Goal: Task Accomplishment & Management: Manage account settings

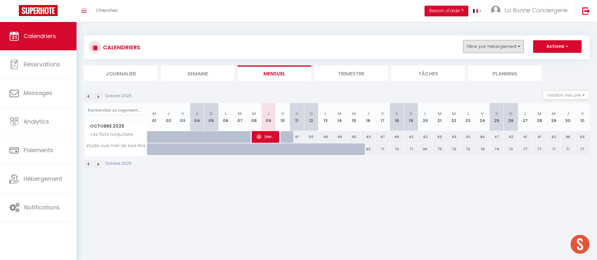
click at [516, 51] on button "Filtrer par hébergement" at bounding box center [494, 46] width 60 height 13
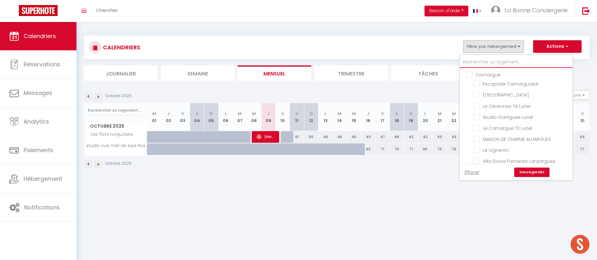
click at [489, 64] on input "text" at bounding box center [516, 62] width 113 height 11
type input "p"
checkbox input "false"
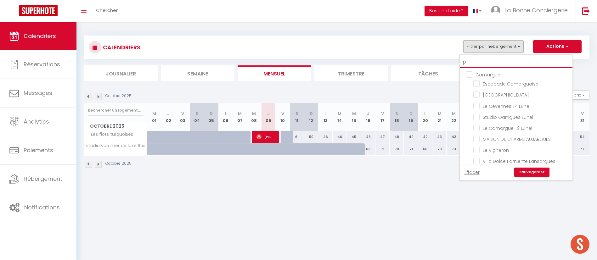
checkbox input "false"
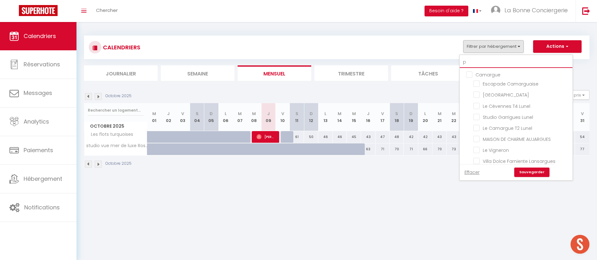
checkbox input "false"
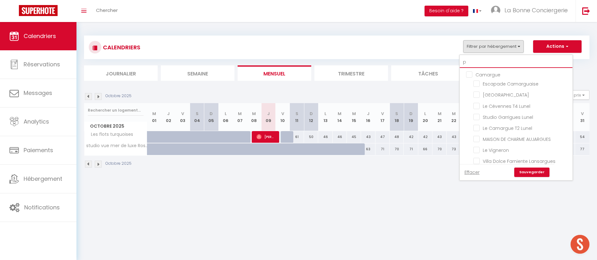
checkbox input "false"
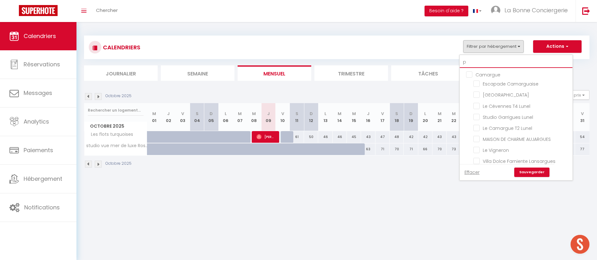
checkbox input "false"
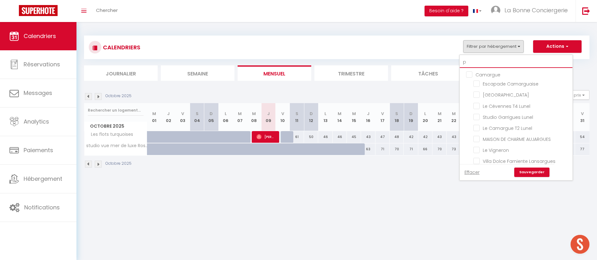
checkbox input "false"
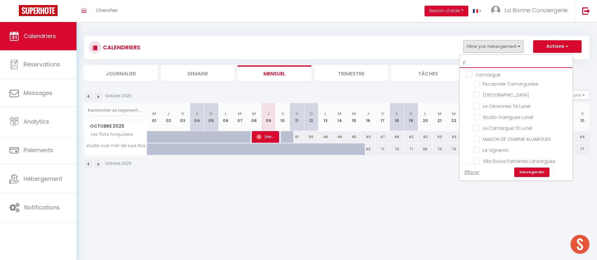
checkbox input "false"
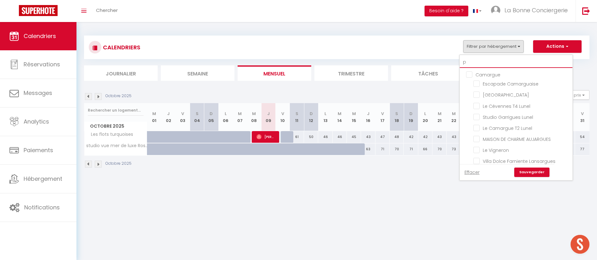
checkbox input "false"
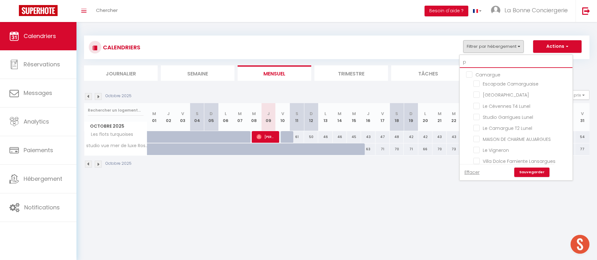
checkbox input "false"
type input "pe"
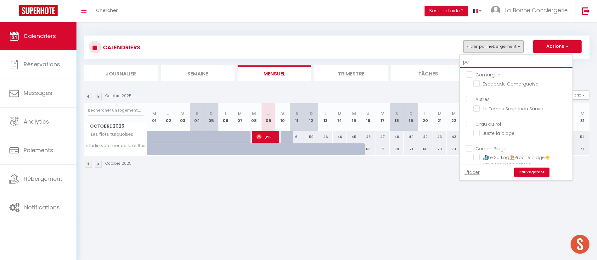
checkbox input "false"
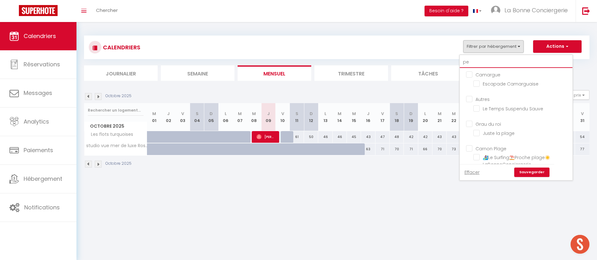
checkbox input "false"
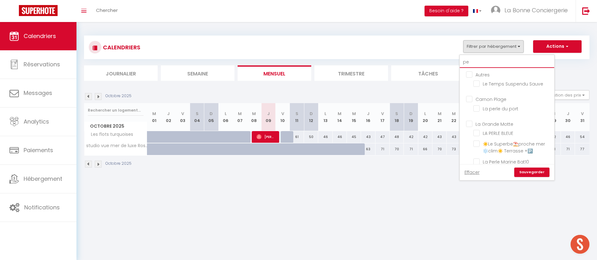
type input "per"
checkbox input "false"
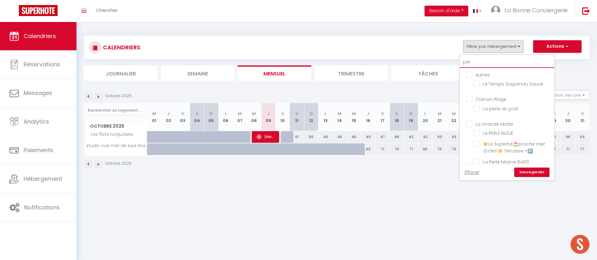
checkbox input "false"
type input "perl"
checkbox input "false"
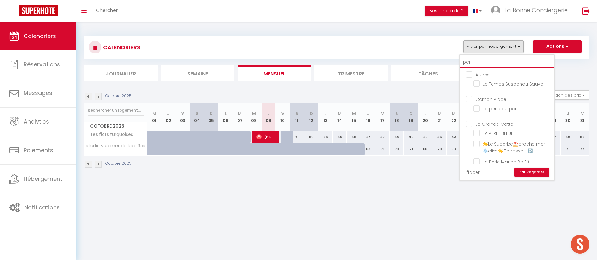
checkbox input "false"
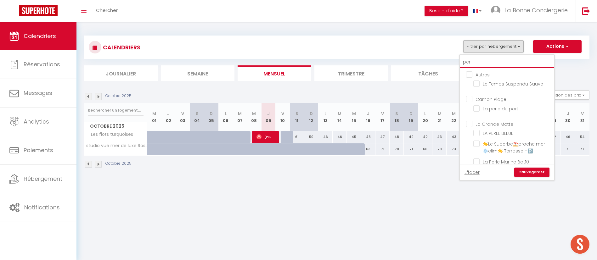
type input "perle"
checkbox input "false"
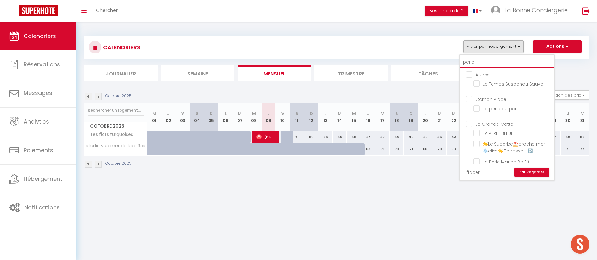
checkbox input "false"
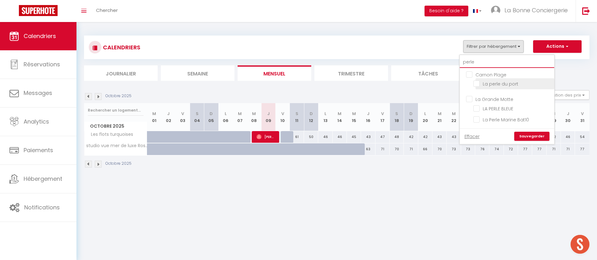
type input "perle"
click at [499, 83] on input "La perle du port" at bounding box center [513, 83] width 79 height 6
checkbox input "true"
checkbox input "false"
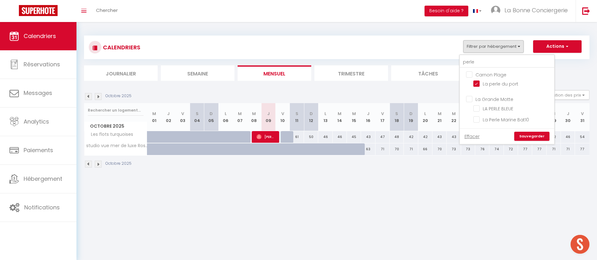
click at [533, 134] on link "Sauvegarder" at bounding box center [532, 136] width 35 height 9
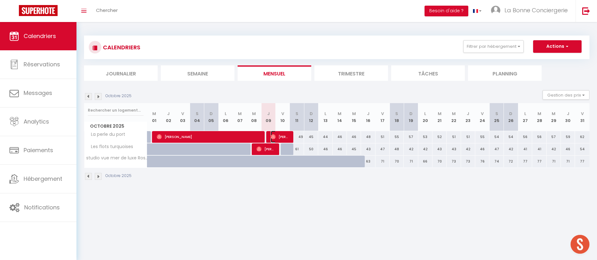
click at [286, 134] on span "[PERSON_NAME]" at bounding box center [280, 137] width 19 height 12
select select "OK"
select select "0"
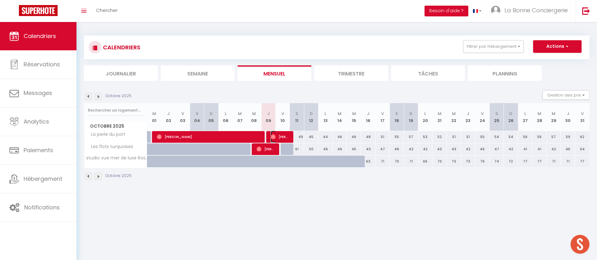
select select "1"
select select
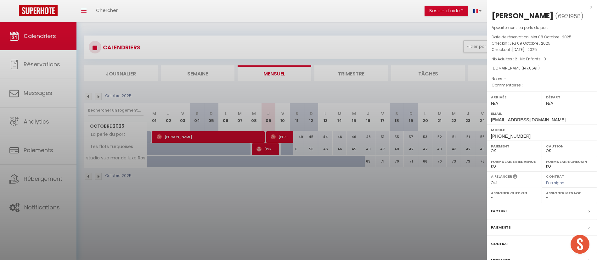
click at [432, 86] on div at bounding box center [298, 130] width 597 height 260
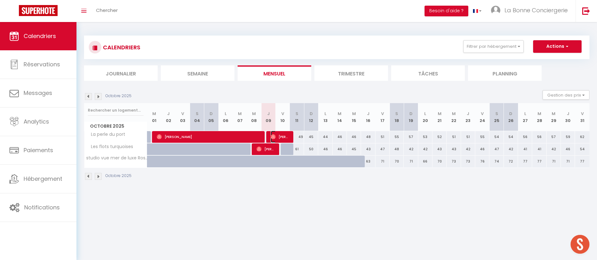
click at [283, 131] on span "[PERSON_NAME]" at bounding box center [280, 137] width 19 height 12
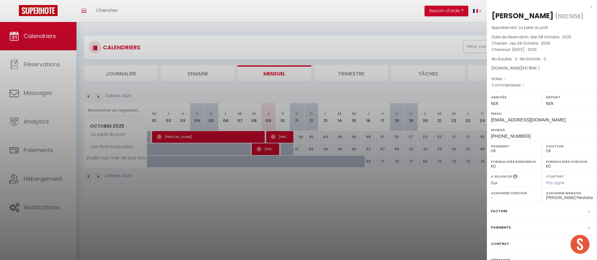
drag, startPoint x: 282, startPoint y: 99, endPoint x: 232, endPoint y: 127, distance: 57.5
click at [282, 98] on div at bounding box center [298, 130] width 597 height 260
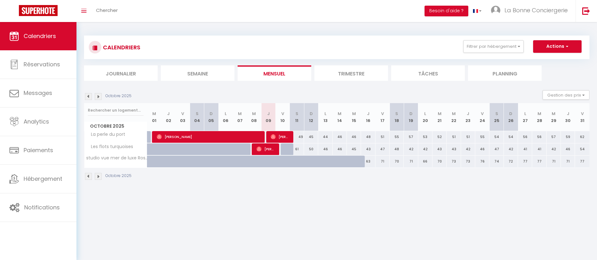
select select
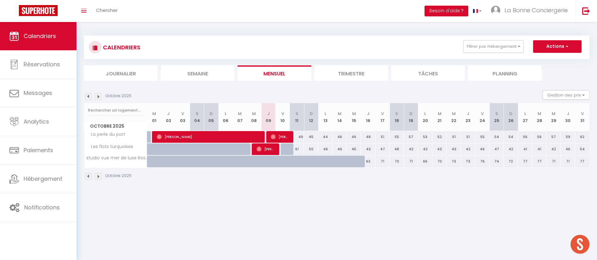
select select
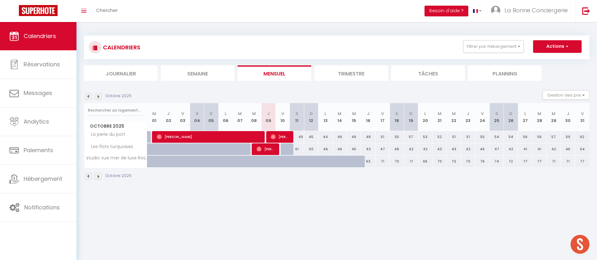
select select
click at [251, 137] on span "[PERSON_NAME]" at bounding box center [209, 137] width 104 height 12
select select "OK"
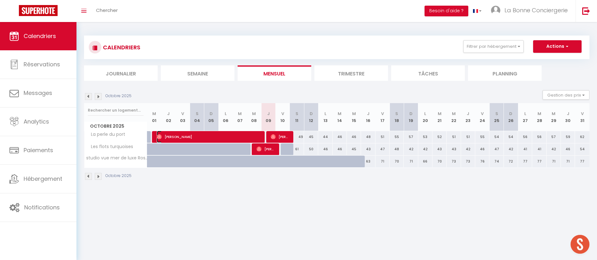
select select "1"
select select "0"
select select "1"
select select
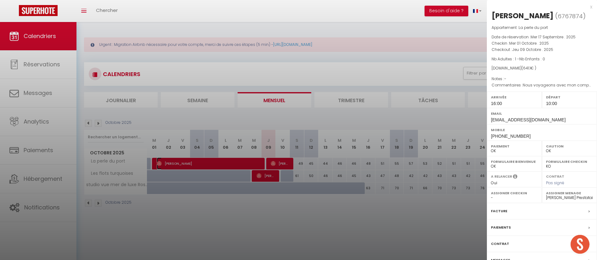
click at [147, 161] on link "[PERSON_NAME]" at bounding box center [147, 165] width 0 height 9
click at [304, 132] on div at bounding box center [298, 130] width 597 height 260
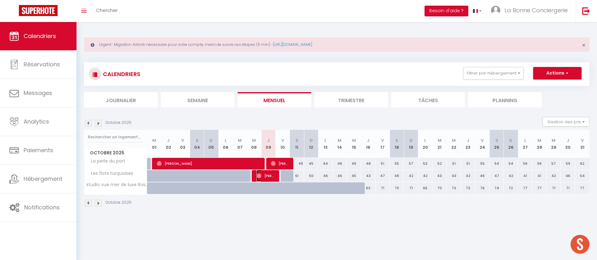
click at [274, 177] on span "[PERSON_NAME]" at bounding box center [266, 176] width 19 height 12
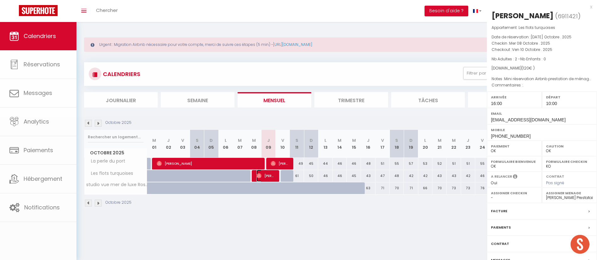
select select "26021"
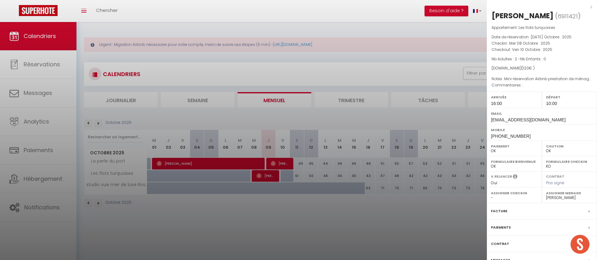
click at [345, 177] on div at bounding box center [298, 130] width 597 height 260
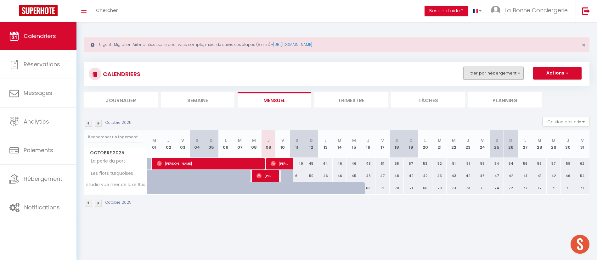
click at [510, 78] on button "Filtrer par hébergement" at bounding box center [494, 73] width 60 height 13
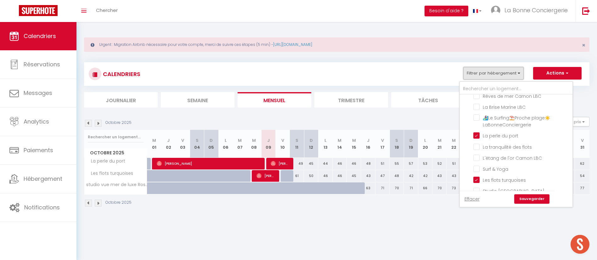
scroll to position [189, 0]
click at [496, 111] on input "Carnon Plage" at bounding box center [522, 108] width 113 height 6
checkbox input "true"
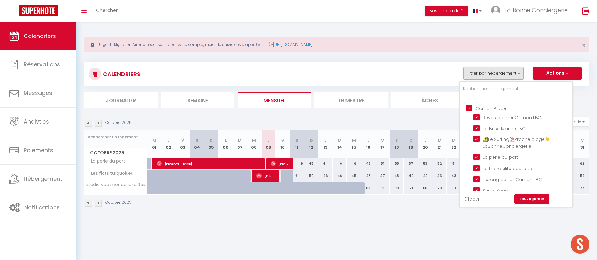
checkbox input "false"
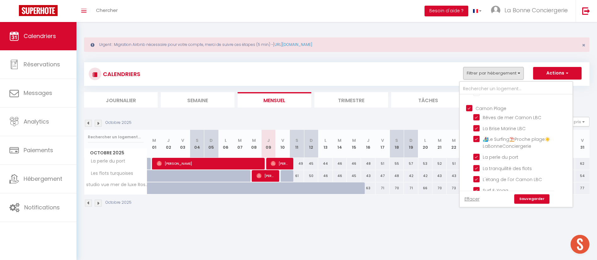
checkbox input "false"
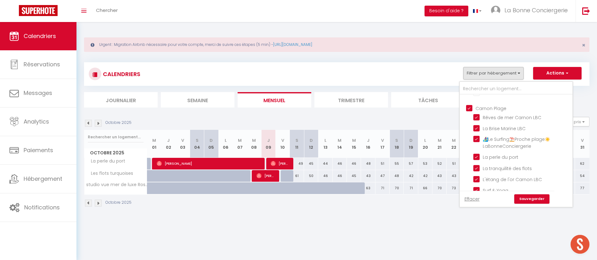
checkbox input "false"
checkbox input "true"
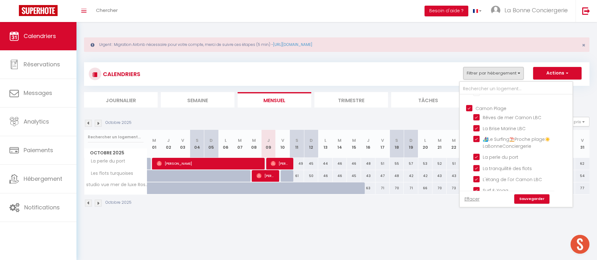
checkbox input "true"
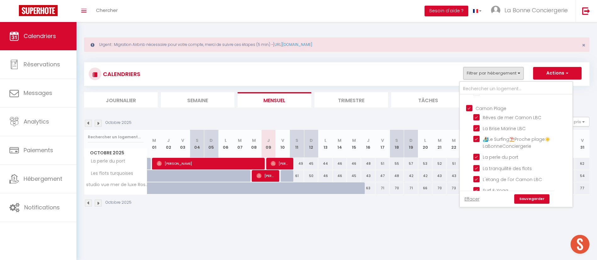
checkbox input "true"
checkbox input "false"
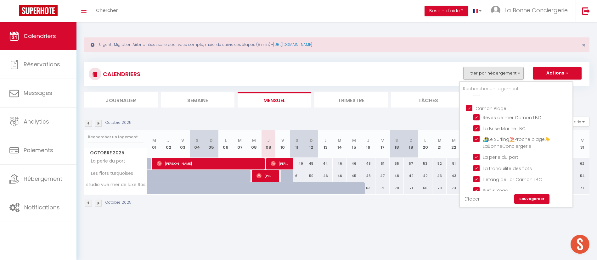
checkbox input "false"
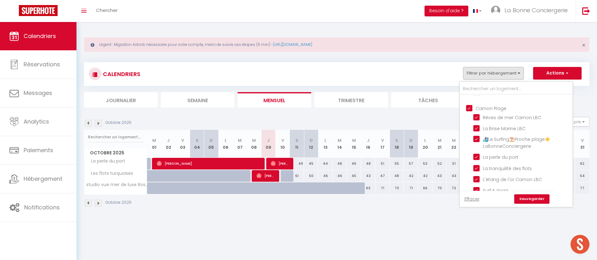
checkbox input "false"
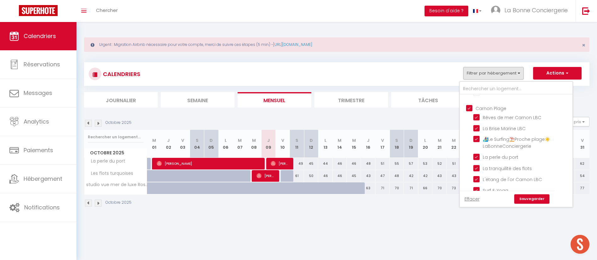
checkbox input "false"
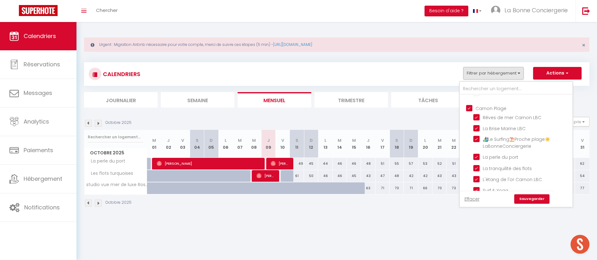
checkbox input "false"
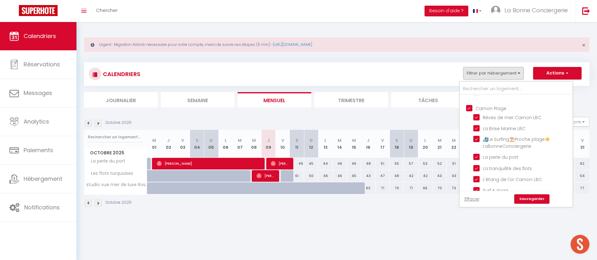
checkbox input "false"
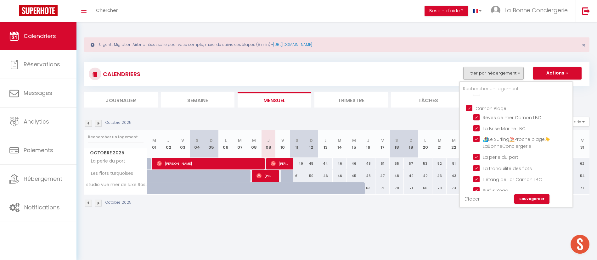
checkbox input "false"
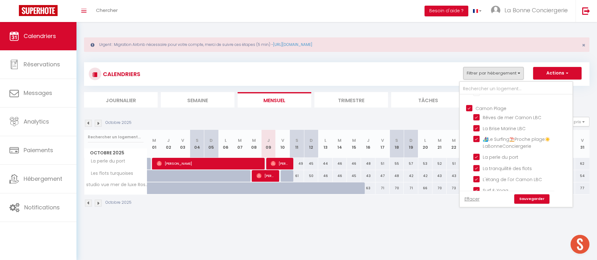
checkbox input "false"
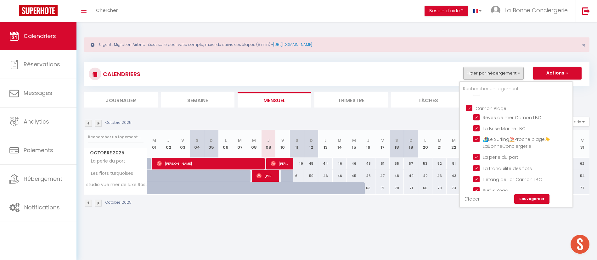
checkbox input "false"
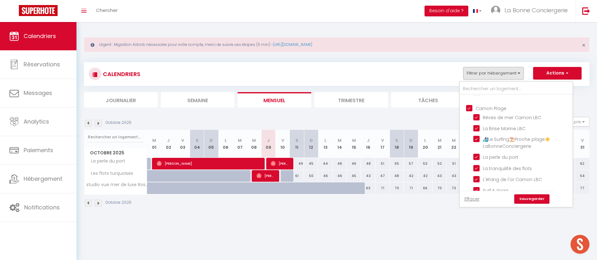
checkbox input "false"
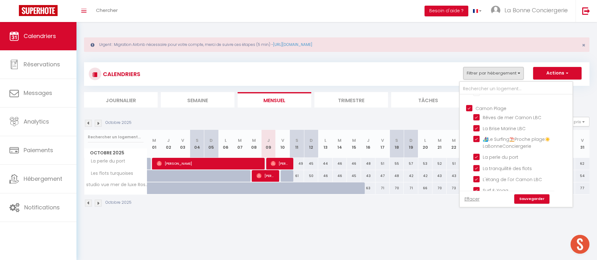
checkbox input "false"
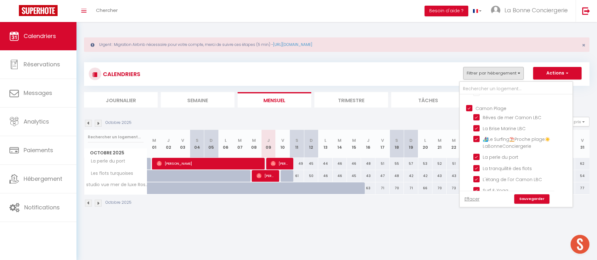
checkbox input "false"
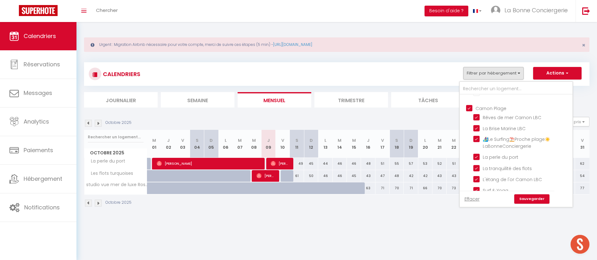
click at [539, 195] on link "Sauvegarder" at bounding box center [532, 199] width 35 height 9
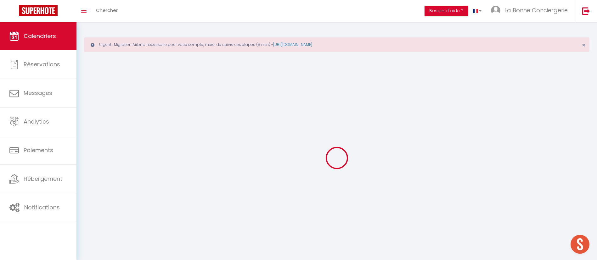
select select "0"
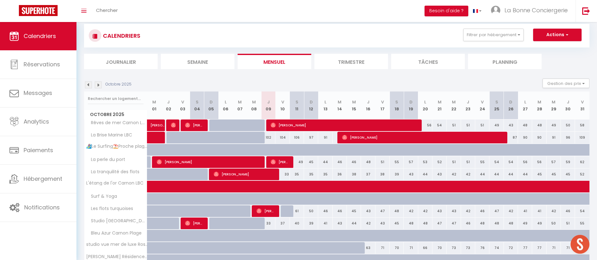
scroll to position [47, 0]
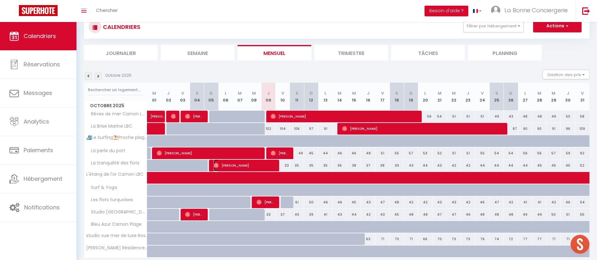
click at [274, 166] on span "[PERSON_NAME]" at bounding box center [244, 166] width 61 height 12
select select "38973"
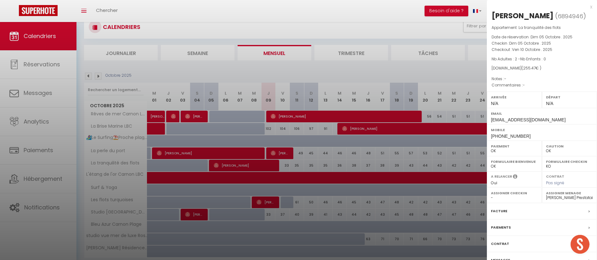
click at [370, 186] on div at bounding box center [298, 130] width 597 height 260
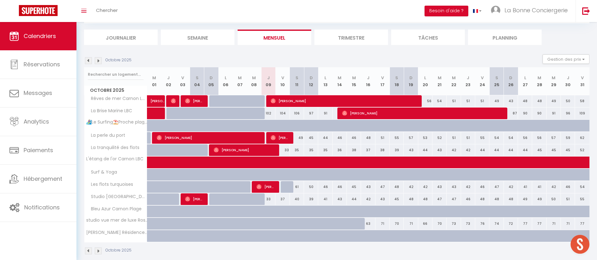
scroll to position [71, 0]
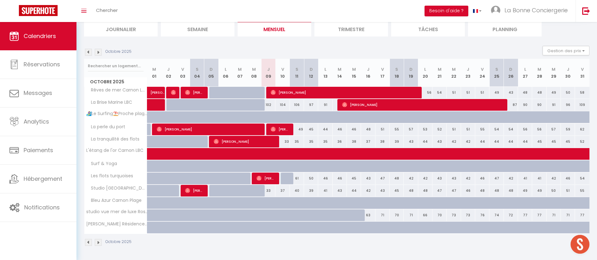
click at [274, 190] on div "33" at bounding box center [268, 191] width 14 height 12
type input "33"
select select "1"
type input "Jeu 09 Octobre 2025"
type input "Ven 10 Octobre 2025"
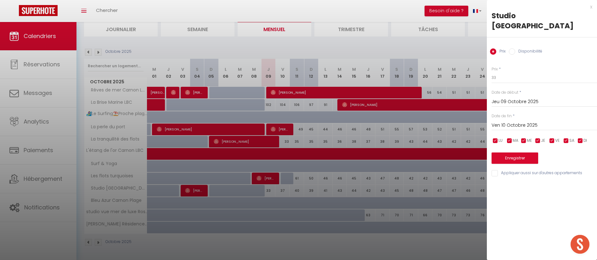
click at [519, 49] on label "Disponibilité" at bounding box center [529, 52] width 27 height 7
click at [516, 49] on input "Disponibilité" at bounding box center [512, 52] width 6 height 6
radio input "true"
radio input "false"
click at [516, 72] on select "Disponible Indisponible" at bounding box center [545, 78] width 106 height 12
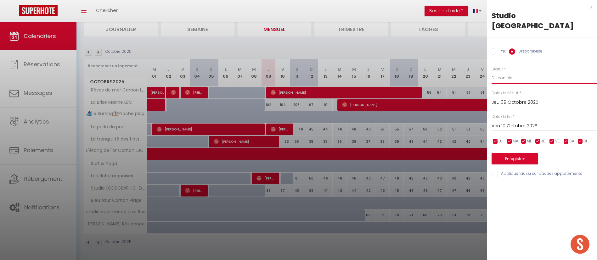
select select "0"
click at [492, 72] on select "Disponible Indisponible" at bounding box center [545, 78] width 106 height 12
click at [505, 153] on button "Enregistrer" at bounding box center [515, 158] width 47 height 11
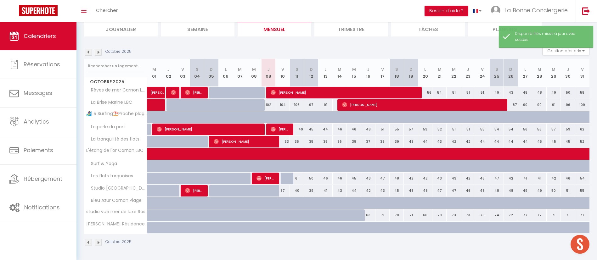
click at [285, 189] on div "37" at bounding box center [283, 191] width 14 height 12
select select "1"
type input "Ven 10 Octobre 2025"
type input "[PERSON_NAME] 11 Octobre 2025"
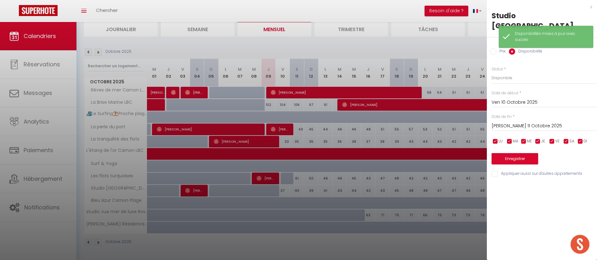
click at [453, 63] on div at bounding box center [298, 130] width 597 height 260
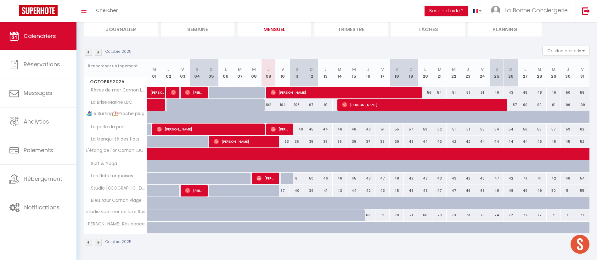
drag, startPoint x: 283, startPoint y: 187, endPoint x: 284, endPoint y: 192, distance: 5.7
click at [283, 187] on div "37" at bounding box center [283, 191] width 14 height 12
select select "1"
type input "Ven 10 Octobre 2025"
type input "[PERSON_NAME] 11 Octobre 2025"
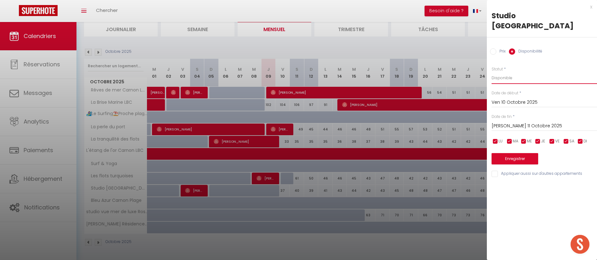
drag, startPoint x: 517, startPoint y: 64, endPoint x: 518, endPoint y: 70, distance: 6.1
click at [517, 72] on select "Disponible Indisponible" at bounding box center [545, 78] width 106 height 12
select select "0"
click at [492, 72] on select "Disponible Indisponible" at bounding box center [545, 78] width 106 height 12
click at [528, 155] on div "Prix * 37 Statut * Disponible Indisponible Date de début * Ven 10 Octobre 2025 …" at bounding box center [542, 119] width 110 height 120
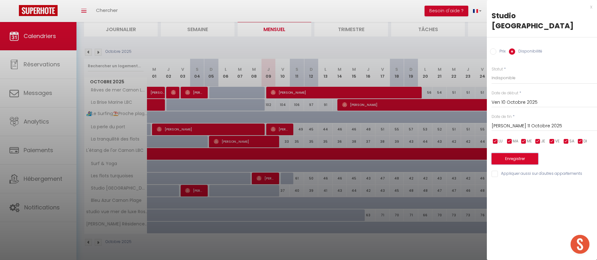
click at [524, 153] on button "Enregistrer" at bounding box center [515, 158] width 47 height 11
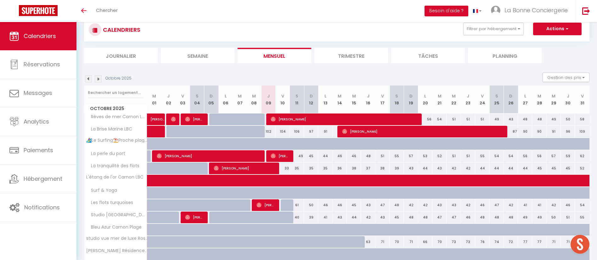
scroll to position [71, 0]
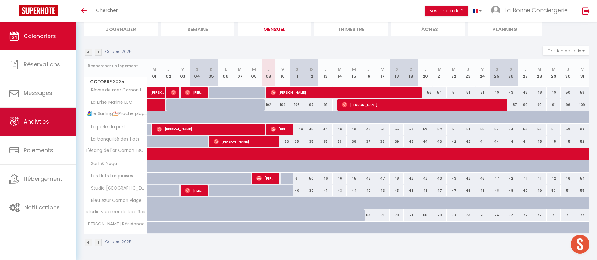
click at [36, 122] on span "Analytics" at bounding box center [37, 122] width 26 height 8
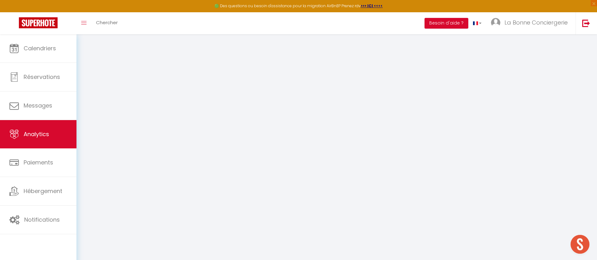
select select "2025"
select select "10"
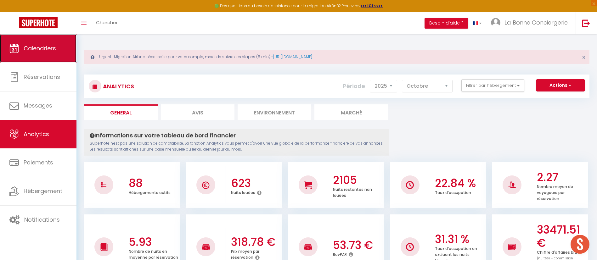
click at [54, 47] on span "Calendriers" at bounding box center [40, 48] width 32 height 8
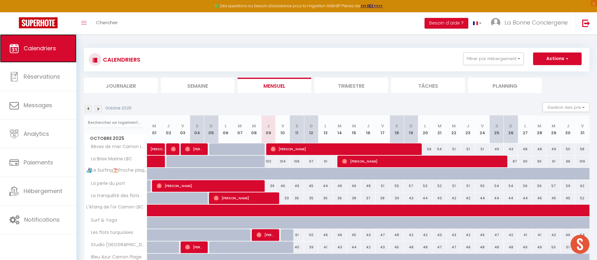
click at [59, 49] on link "Calendriers" at bounding box center [38, 48] width 77 height 28
click at [221, 186] on span "[PERSON_NAME]" at bounding box center [209, 186] width 104 height 12
select select "OK"
select select "1"
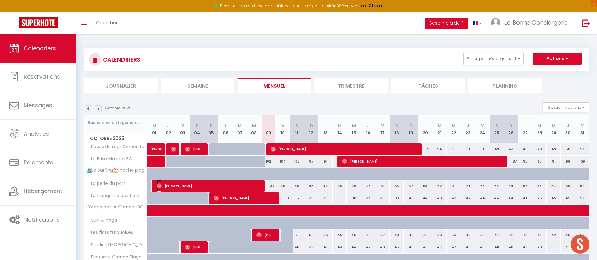
select select "0"
select select "1"
select select
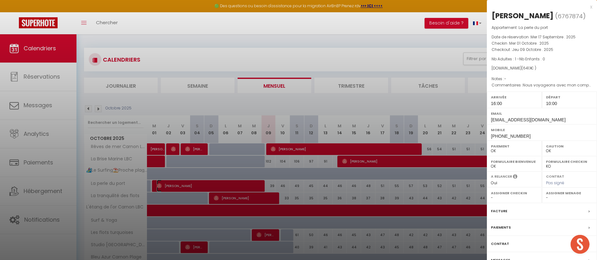
select select "38973"
click at [403, 192] on div at bounding box center [298, 130] width 597 height 260
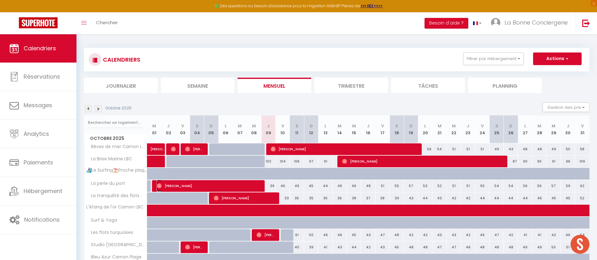
click at [255, 187] on span "[PERSON_NAME]" at bounding box center [209, 186] width 104 height 12
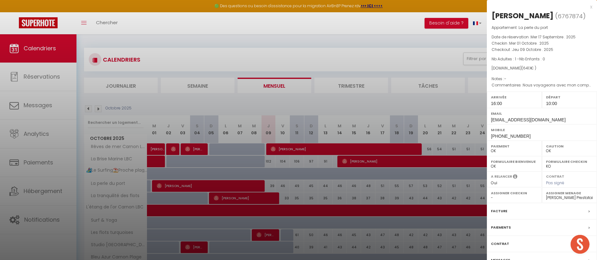
click at [334, 191] on div at bounding box center [298, 130] width 597 height 260
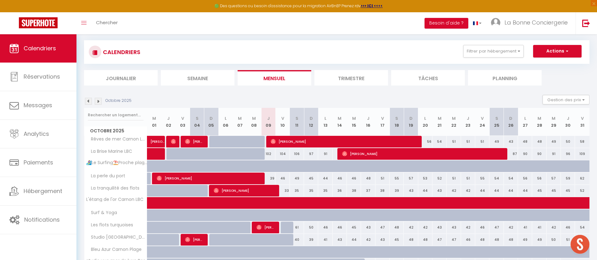
scroll to position [47, 0]
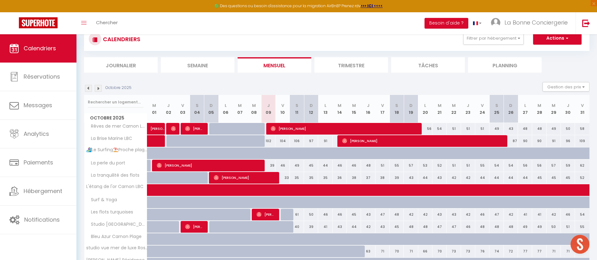
click at [269, 167] on div "39" at bounding box center [268, 166] width 14 height 12
type input "39"
select select "1"
type input "Jeu 09 Octobre 2025"
type input "Ven 10 Octobre 2025"
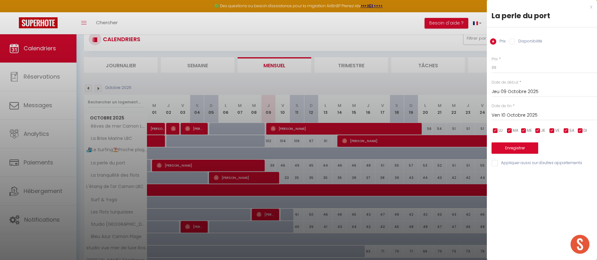
click at [526, 44] on label "Disponibilité" at bounding box center [529, 41] width 27 height 7
click at [516, 44] on input "Disponibilité" at bounding box center [512, 41] width 6 height 6
radio input "true"
radio input "false"
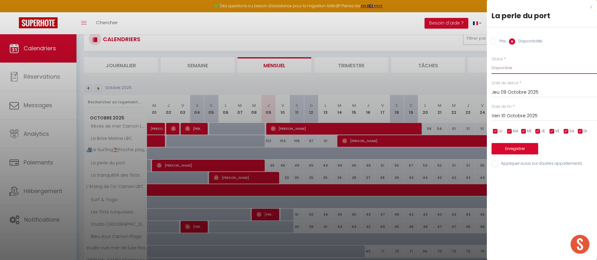
click at [523, 64] on select "Disponible Indisponible" at bounding box center [545, 68] width 106 height 12
click at [492, 62] on select "Disponible Indisponible" at bounding box center [545, 68] width 106 height 12
drag, startPoint x: 517, startPoint y: 67, endPoint x: 516, endPoint y: 73, distance: 6.2
click at [517, 67] on select "Disponible Indisponible" at bounding box center [545, 68] width 106 height 12
select select "0"
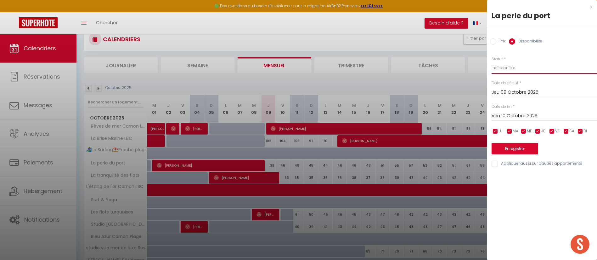
click at [492, 62] on select "Disponible Indisponible" at bounding box center [545, 68] width 106 height 12
click at [518, 148] on button "Enregistrer" at bounding box center [515, 148] width 47 height 11
